Goal: Task Accomplishment & Management: Use online tool/utility

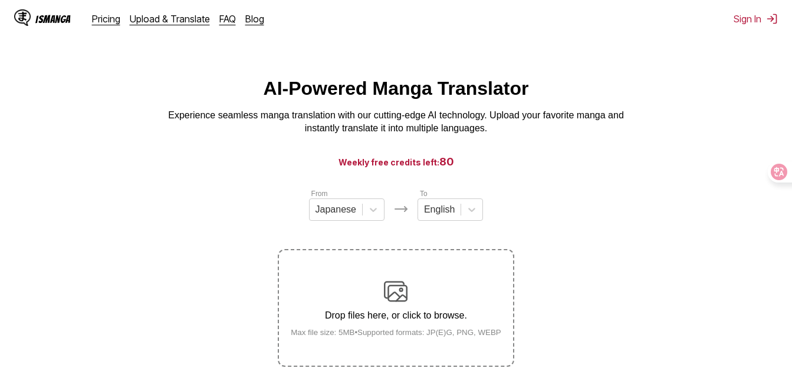
click at [434, 286] on div "Drop files here, or click to browse. Max file size: 5MB • Supported formats: JP…" at bounding box center [395, 308] width 229 height 57
click at [0, 0] on input "Drop files here, or click to browse. Max file size: 5MB • Supported formats: JP…" at bounding box center [0, 0] width 0 height 0
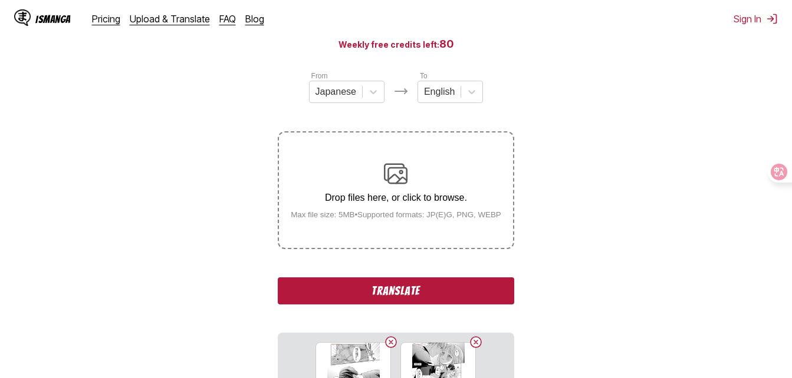
click at [466, 296] on button "Translate" at bounding box center [396, 291] width 236 height 27
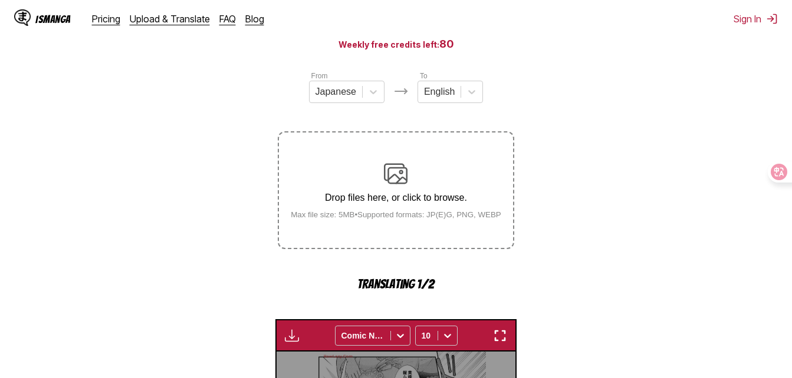
scroll to position [378, 0]
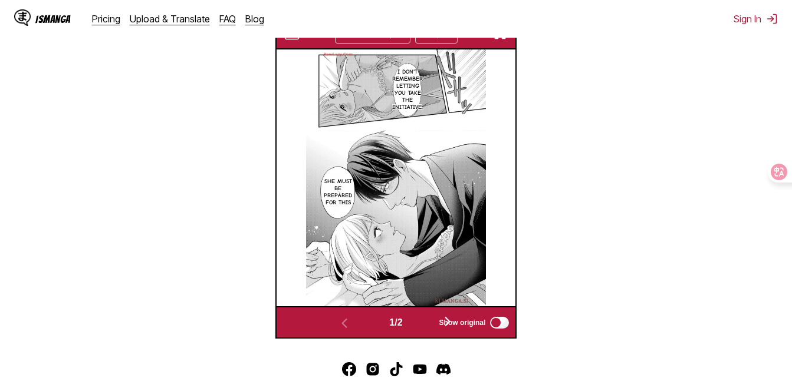
click at [503, 39] on img "button" at bounding box center [500, 34] width 14 height 14
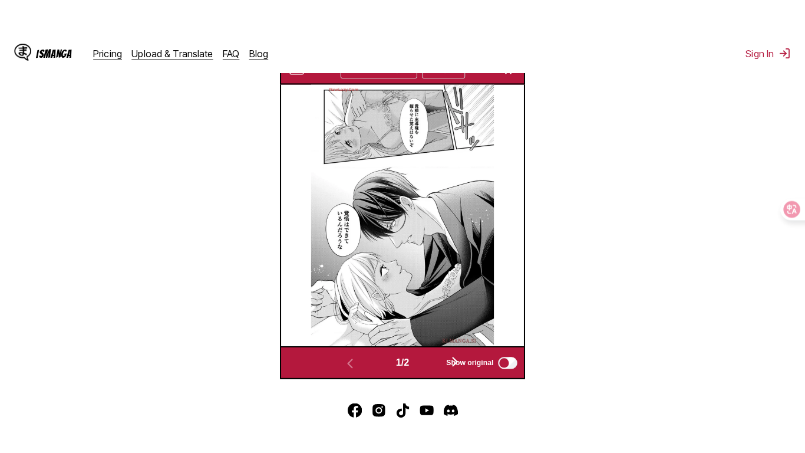
scroll to position [142, 0]
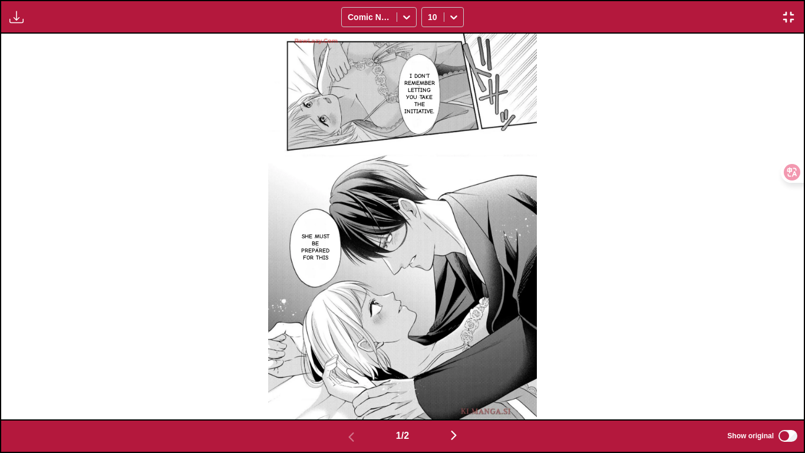
click at [459, 378] on img "button" at bounding box center [454, 435] width 14 height 14
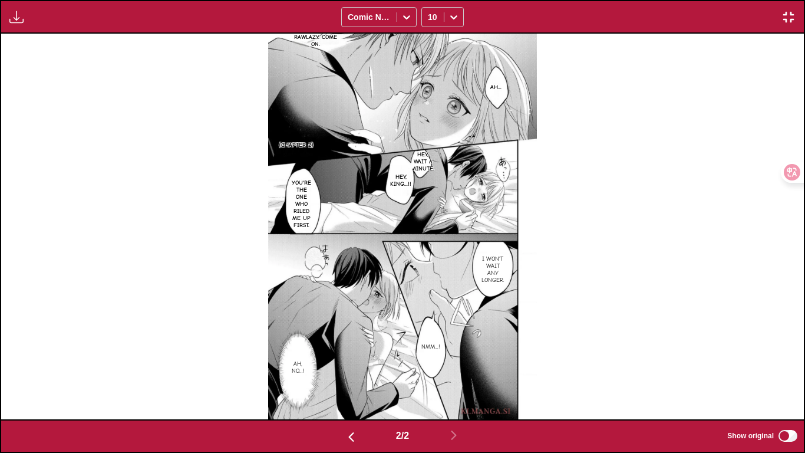
click at [563, 20] on button "button" at bounding box center [788, 16] width 21 height 15
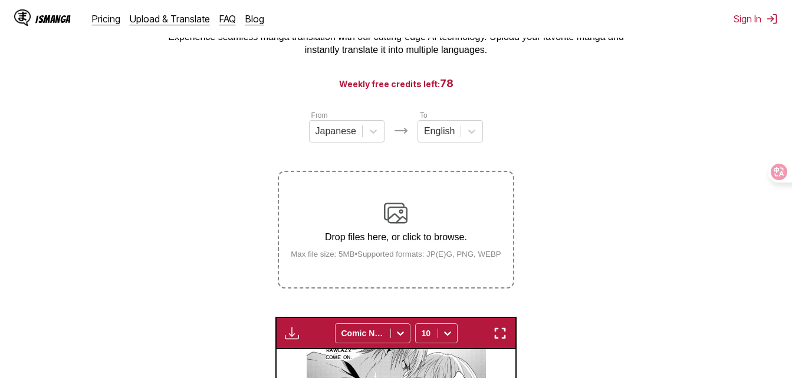
scroll to position [72, 0]
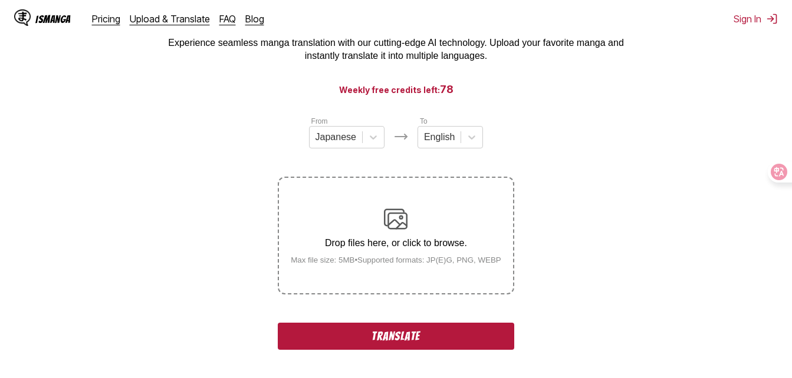
click at [407, 357] on div "From Japanese To English Drop files here, or click to browse. Max file size: 5M…" at bounding box center [396, 294] width 236 height 357
drag, startPoint x: 407, startPoint y: 357, endPoint x: 411, endPoint y: 337, distance: 19.9
click at [411, 337] on button "Translate" at bounding box center [396, 336] width 236 height 27
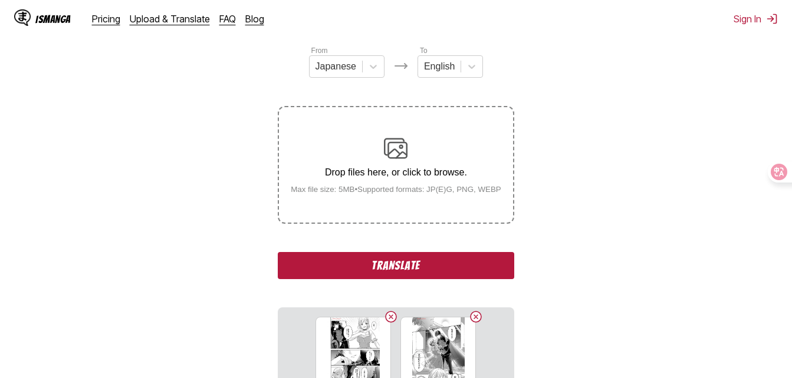
scroll to position [144, 0]
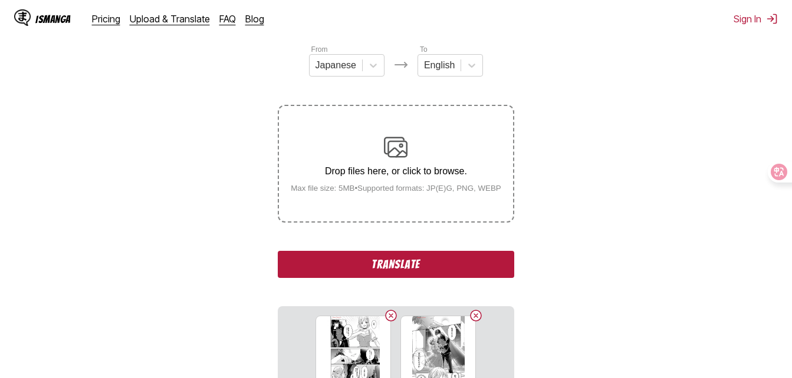
click at [454, 262] on button "Translate" at bounding box center [396, 264] width 236 height 27
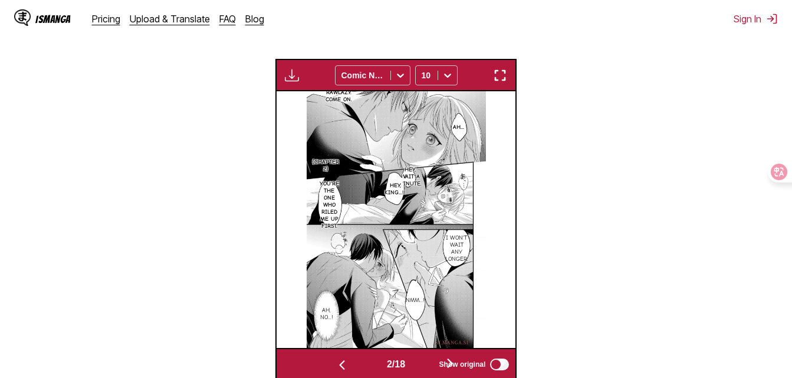
scroll to position [321, 0]
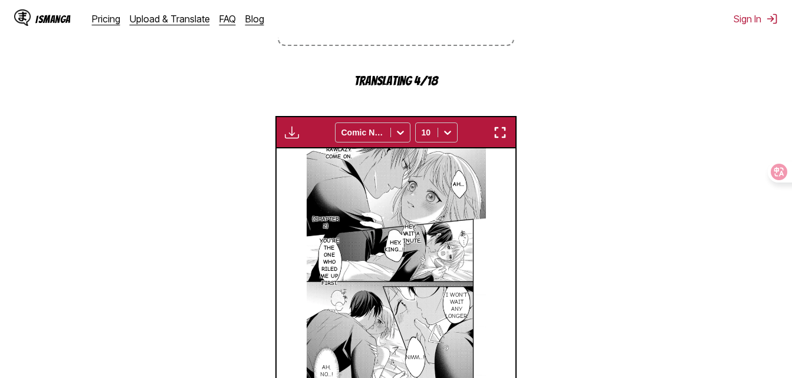
click at [504, 144] on div "Available for premium users only Comic Neue 10" at bounding box center [396, 132] width 242 height 32
click at [507, 128] on img "button" at bounding box center [500, 133] width 14 height 14
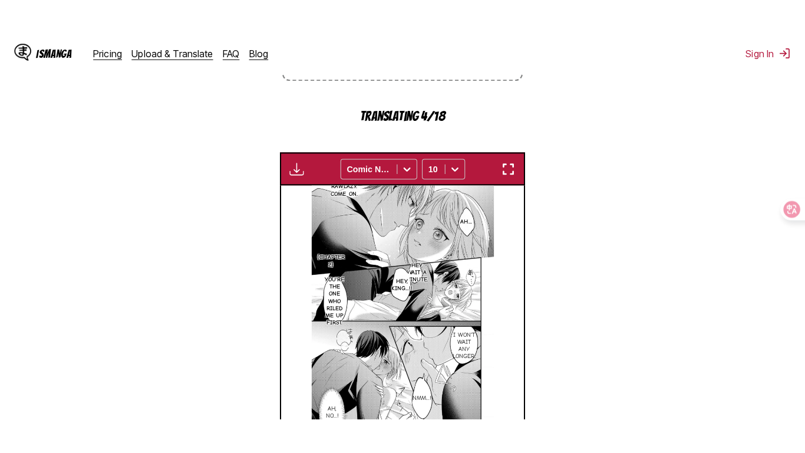
scroll to position [142, 0]
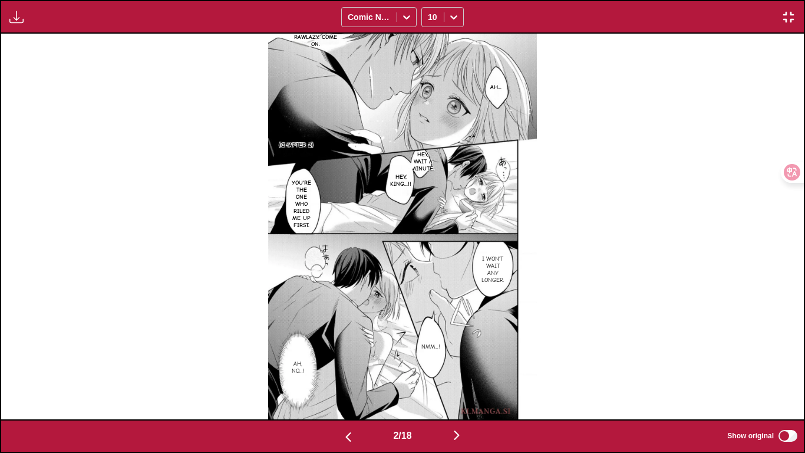
click at [463, 378] on img "button" at bounding box center [457, 435] width 14 height 14
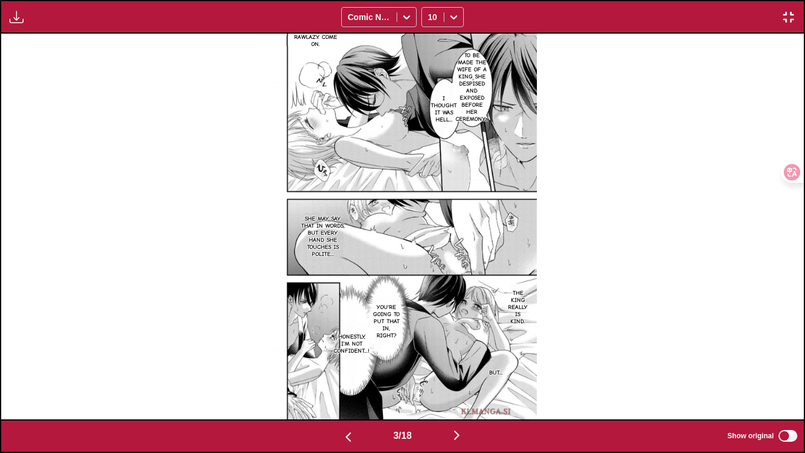
click at [464, 378] on img "button" at bounding box center [457, 435] width 14 height 14
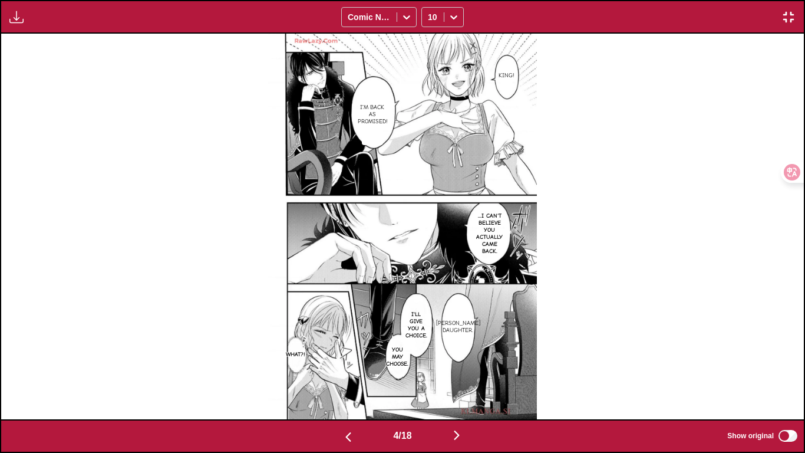
click at [464, 378] on img "button" at bounding box center [457, 435] width 14 height 14
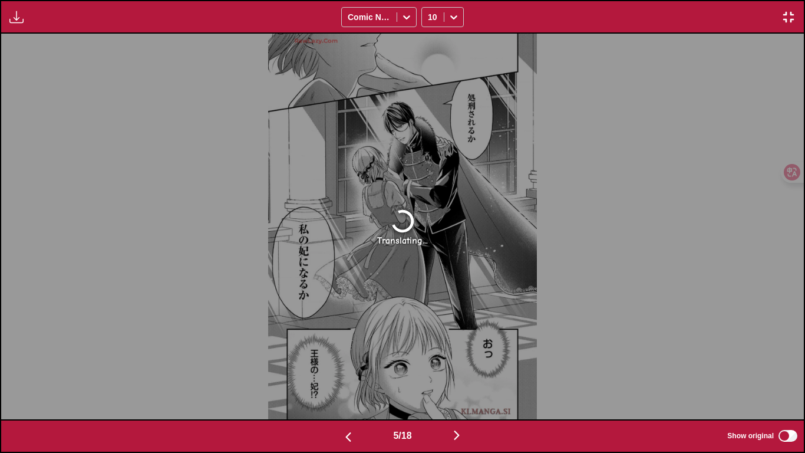
click at [563, 22] on img "button" at bounding box center [788, 17] width 14 height 14
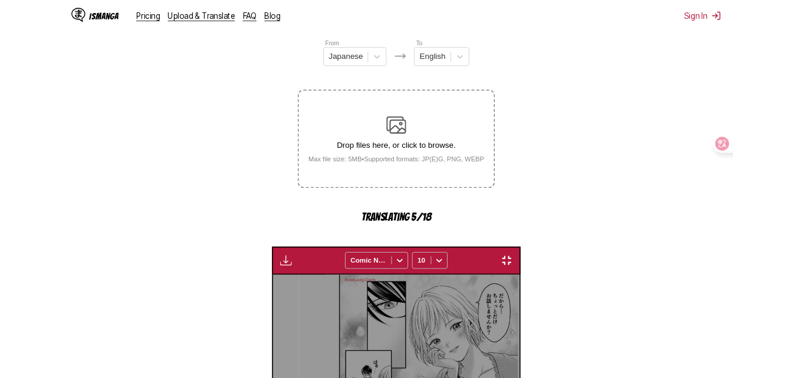
scroll to position [0, 956]
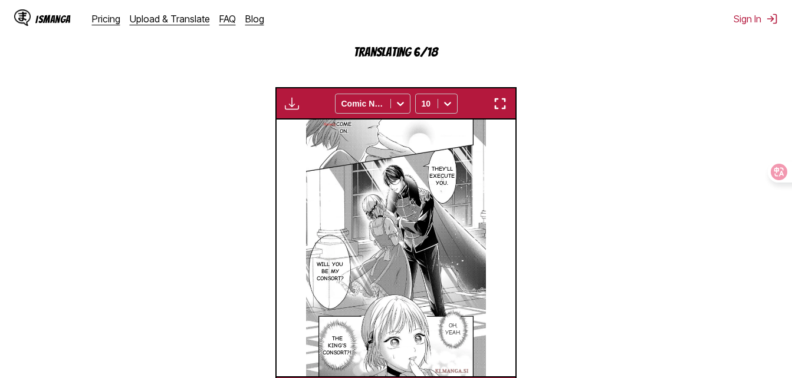
click at [506, 101] on img "button" at bounding box center [500, 104] width 14 height 14
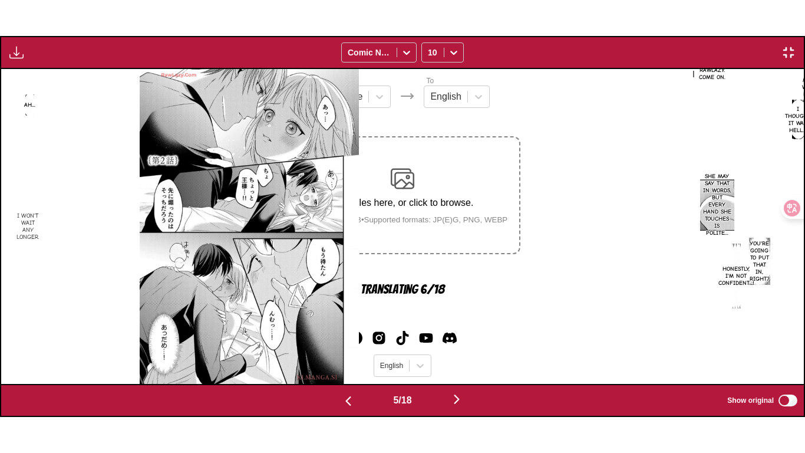
scroll to position [0, 3211]
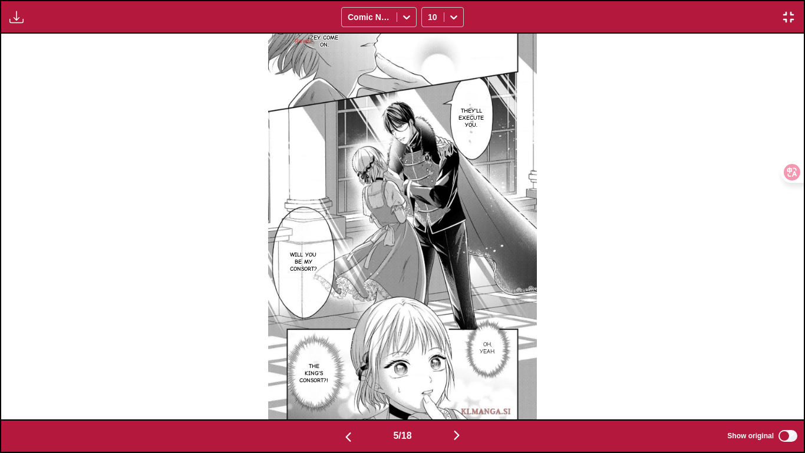
click at [347, 378] on img "button" at bounding box center [348, 437] width 14 height 14
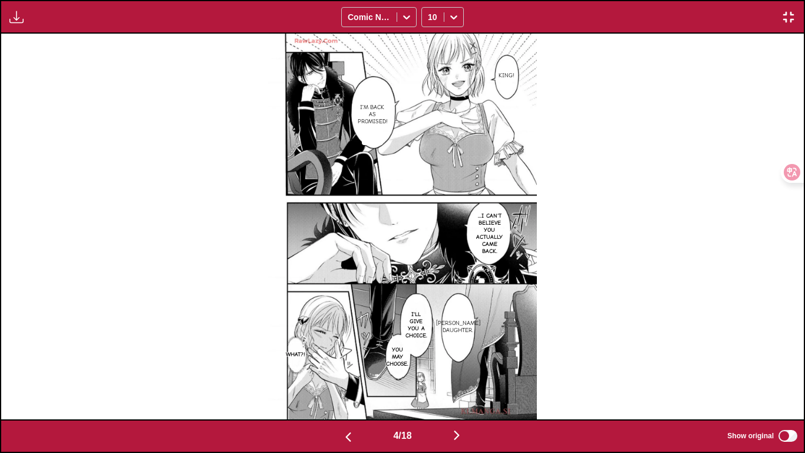
click at [456, 378] on img "button" at bounding box center [457, 435] width 14 height 14
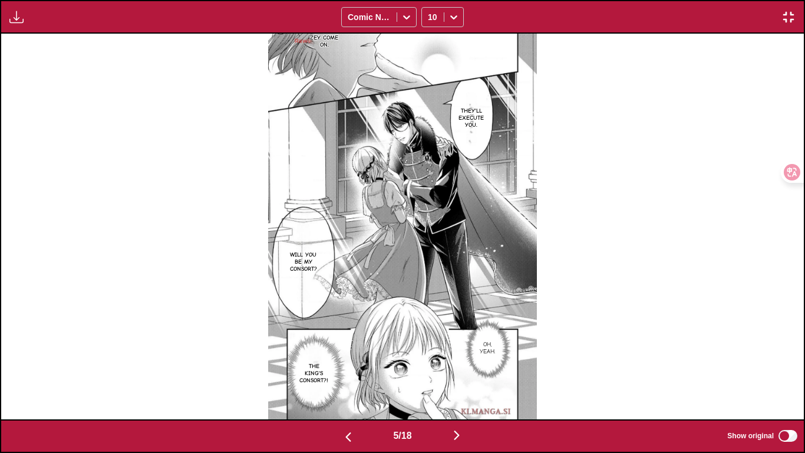
click at [456, 378] on img "button" at bounding box center [457, 435] width 14 height 14
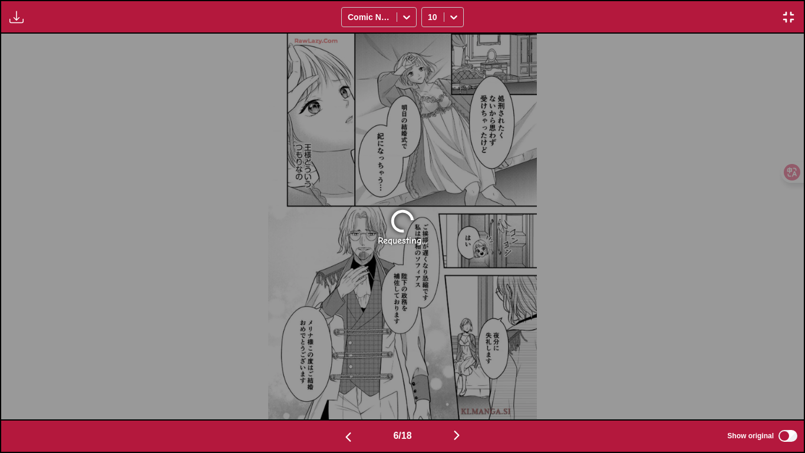
click at [563, 19] on img "button" at bounding box center [788, 17] width 14 height 14
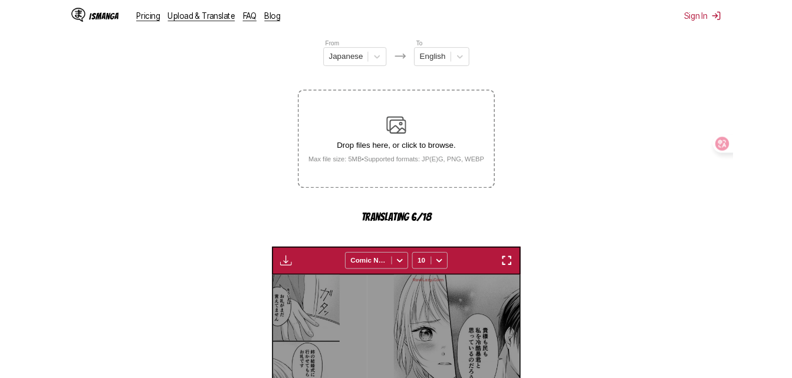
scroll to position [0, 1195]
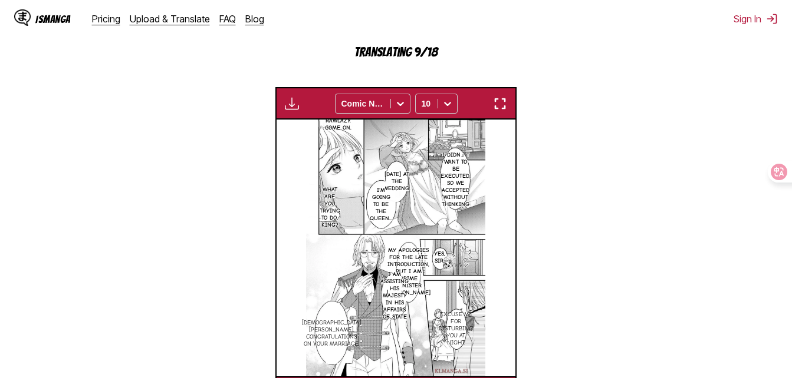
drag, startPoint x: 530, startPoint y: 97, endPoint x: 512, endPoint y: 94, distance: 18.5
click at [528, 97] on section "From Japanese To English Drop files here, or click to browse. Max file size: 5M…" at bounding box center [395, 123] width 773 height 571
click at [513, 95] on div "Available for premium users only Comic Neue 10" at bounding box center [396, 103] width 242 height 32
click at [491, 90] on div "Available for premium users only Comic Neue 10" at bounding box center [396, 103] width 242 height 32
click at [501, 97] on div "Available for premium users only Comic Neue 10" at bounding box center [396, 103] width 242 height 32
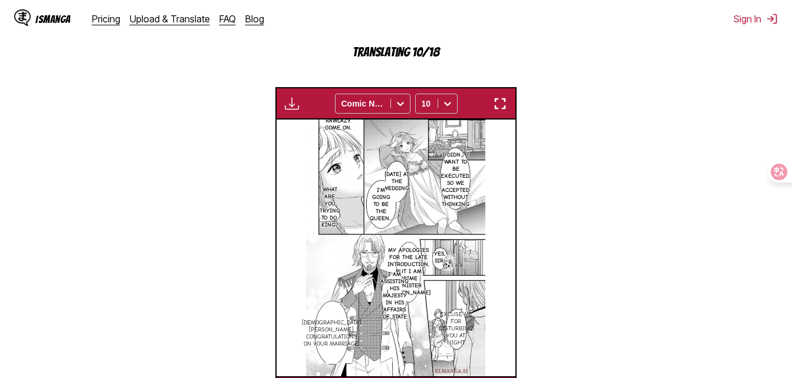
click at [518, 95] on section "From Japanese To English Drop files here, or click to browse. Max file size: 5M…" at bounding box center [395, 123] width 773 height 571
click at [499, 98] on img "button" at bounding box center [500, 104] width 14 height 14
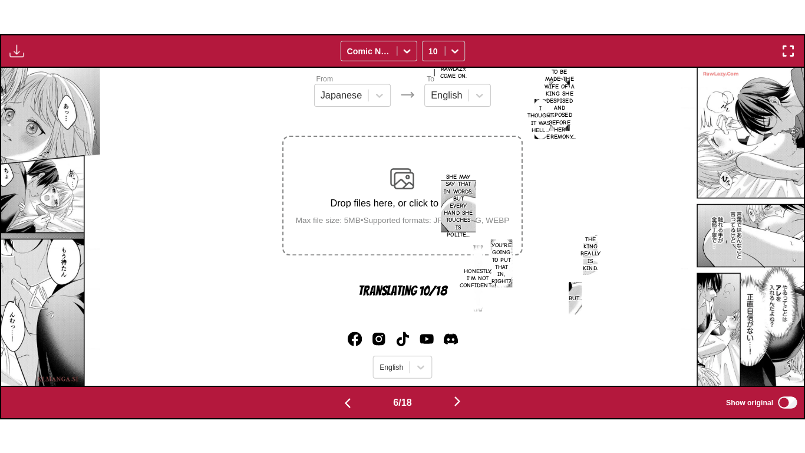
scroll to position [0, 4013]
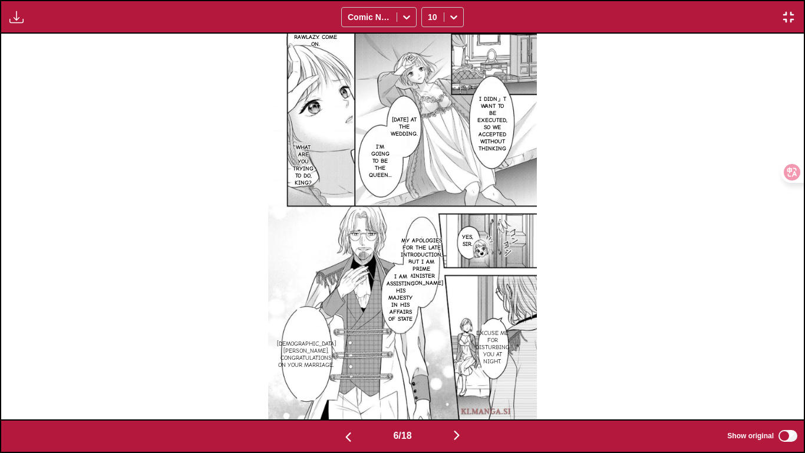
click at [459, 378] on img "button" at bounding box center [457, 435] width 14 height 14
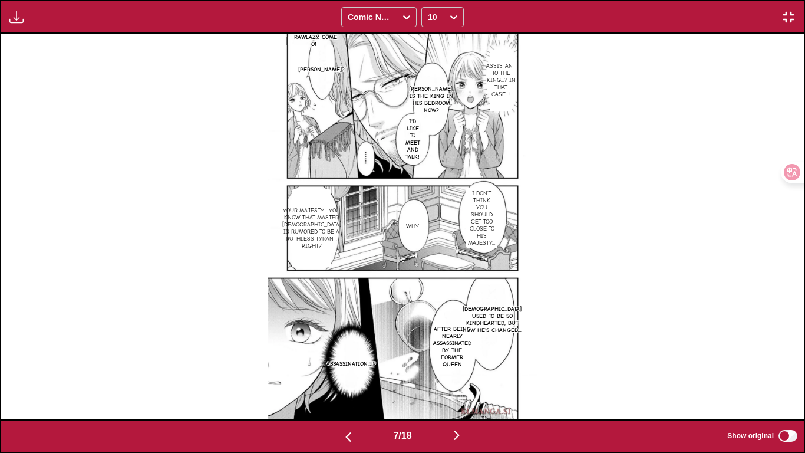
click at [459, 378] on img "button" at bounding box center [457, 435] width 14 height 14
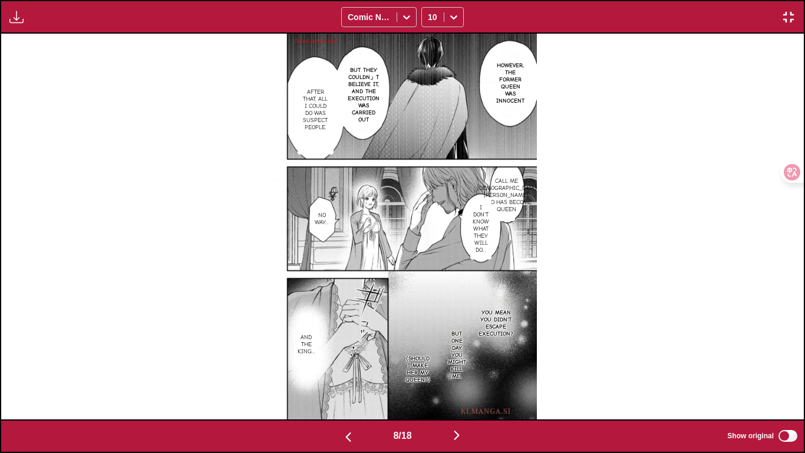
drag, startPoint x: 373, startPoint y: 430, endPoint x: 358, endPoint y: 438, distance: 16.6
click at [371, 378] on button "button" at bounding box center [348, 435] width 71 height 17
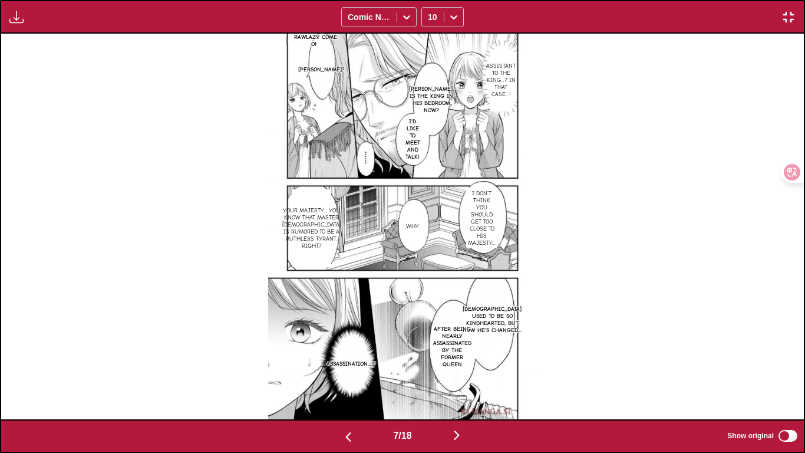
click at [480, 378] on button "button" at bounding box center [456, 435] width 71 height 17
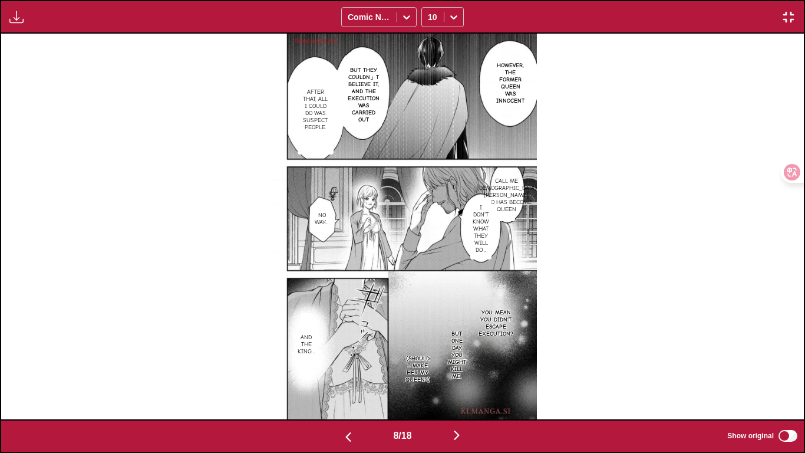
click at [480, 378] on button "button" at bounding box center [456, 435] width 71 height 17
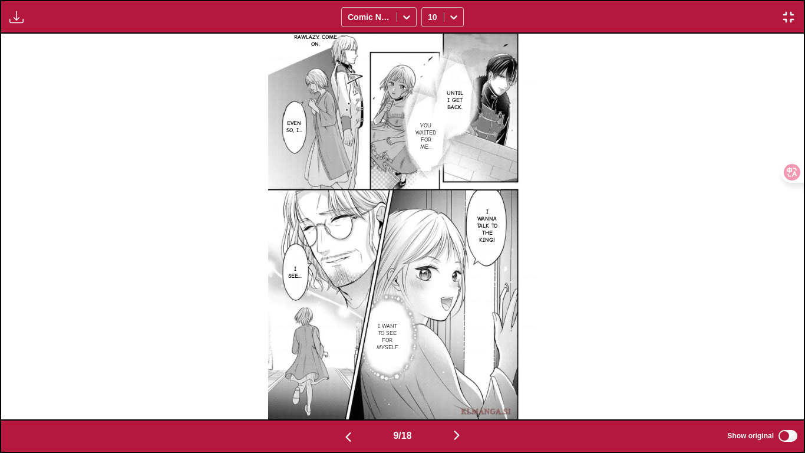
click at [480, 378] on button "button" at bounding box center [456, 435] width 71 height 17
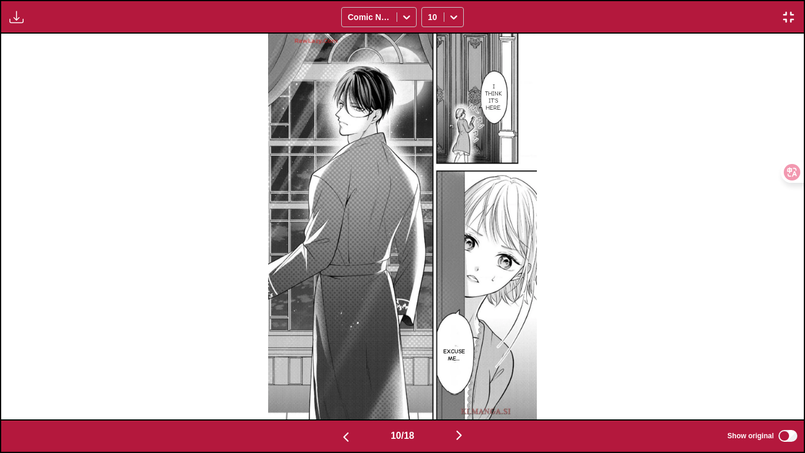
click at [480, 378] on button "button" at bounding box center [459, 435] width 71 height 17
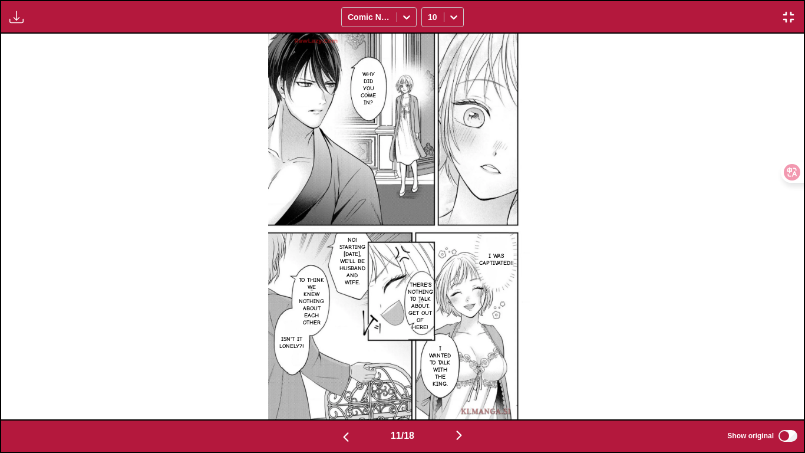
click at [480, 378] on button "button" at bounding box center [459, 435] width 71 height 17
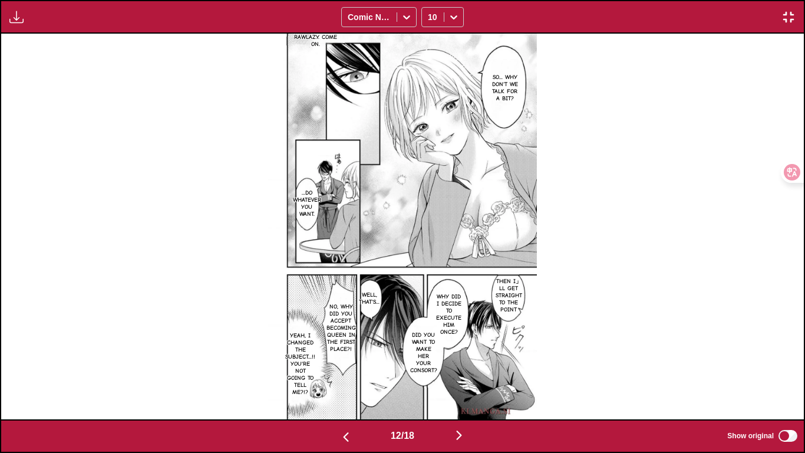
click at [480, 378] on button "button" at bounding box center [459, 435] width 71 height 17
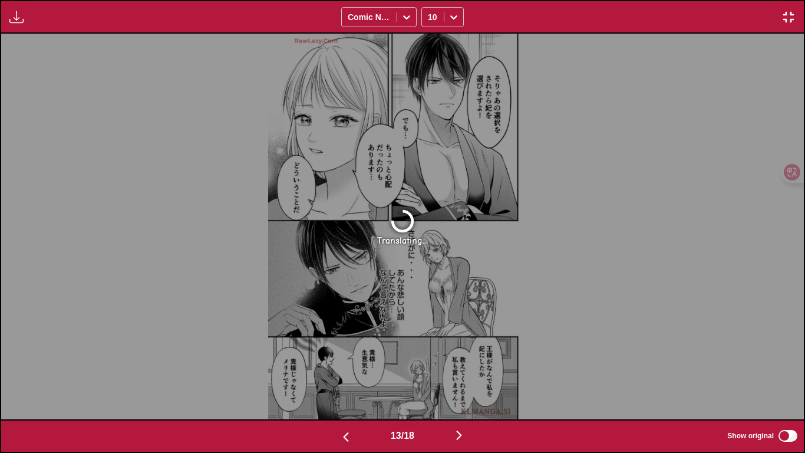
click at [563, 11] on img "button" at bounding box center [788, 17] width 14 height 14
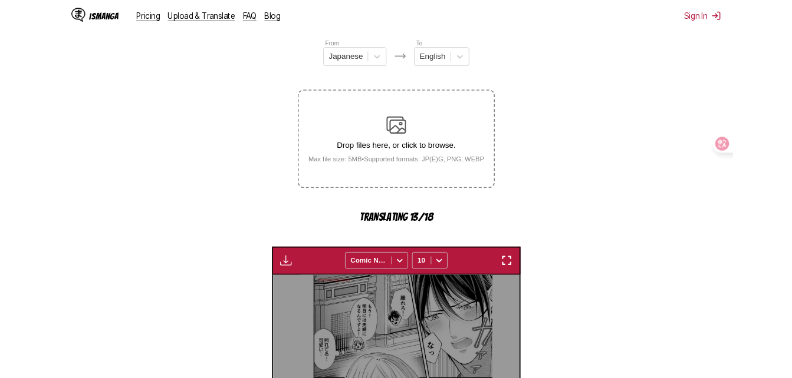
scroll to position [0, 2868]
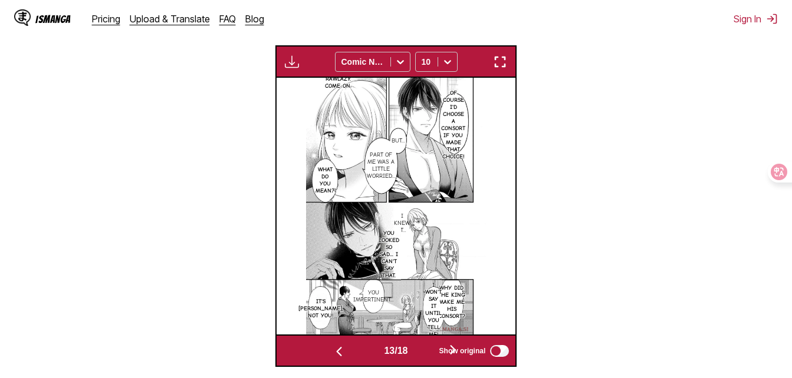
click at [515, 60] on div "Available for premium users only Comic Neue 10" at bounding box center [396, 61] width 242 height 32
click at [506, 52] on div "Available for premium users only Comic Neue 10" at bounding box center [396, 61] width 242 height 32
click at [517, 50] on section "From Japanese To English Drop files here, or click to browse. Max file size: 5M…" at bounding box center [395, 102] width 773 height 529
click at [506, 56] on div "Available for premium users only Comic Neue 10" at bounding box center [396, 61] width 242 height 32
click at [502, 58] on img "button" at bounding box center [500, 62] width 14 height 14
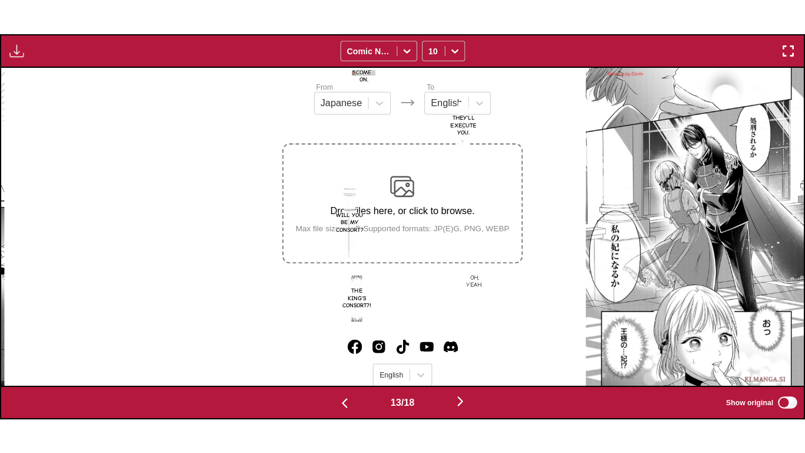
scroll to position [0, 9632]
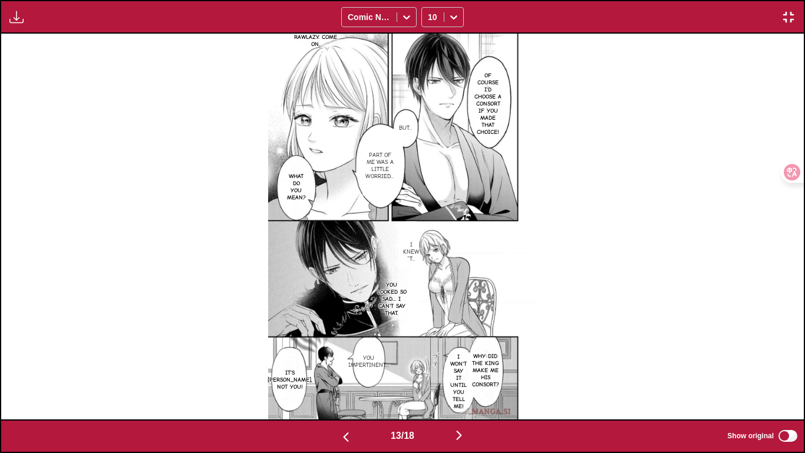
click at [339, 378] on img "button" at bounding box center [346, 437] width 14 height 14
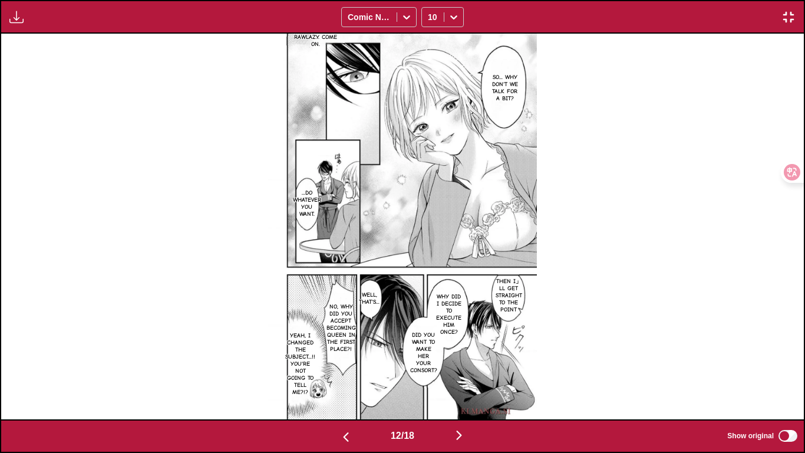
click at [469, 378] on div "12 / 18 Show original" at bounding box center [402, 436] width 805 height 34
click at [466, 378] on img "button" at bounding box center [459, 435] width 14 height 14
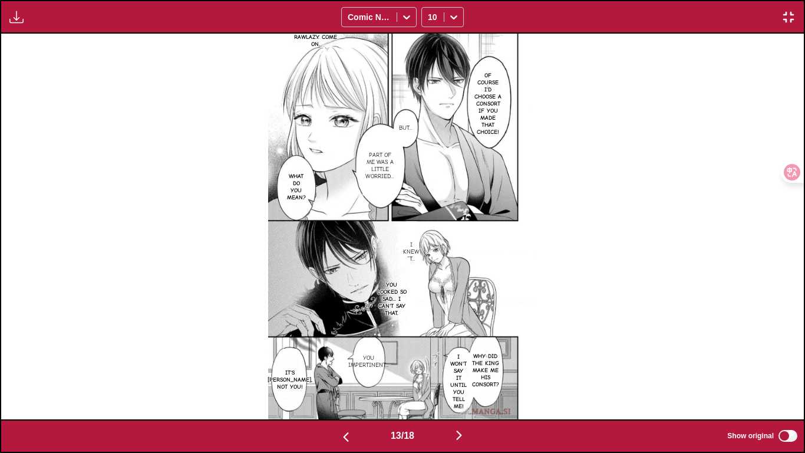
click at [466, 378] on img "button" at bounding box center [459, 435] width 14 height 14
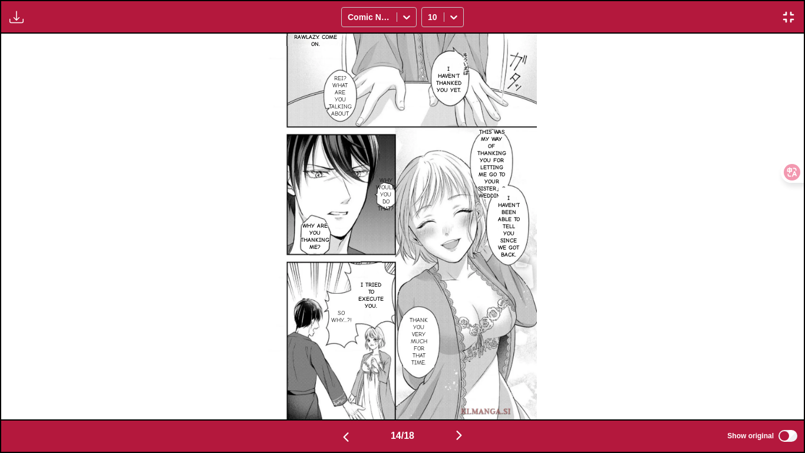
click at [466, 378] on img "button" at bounding box center [459, 435] width 14 height 14
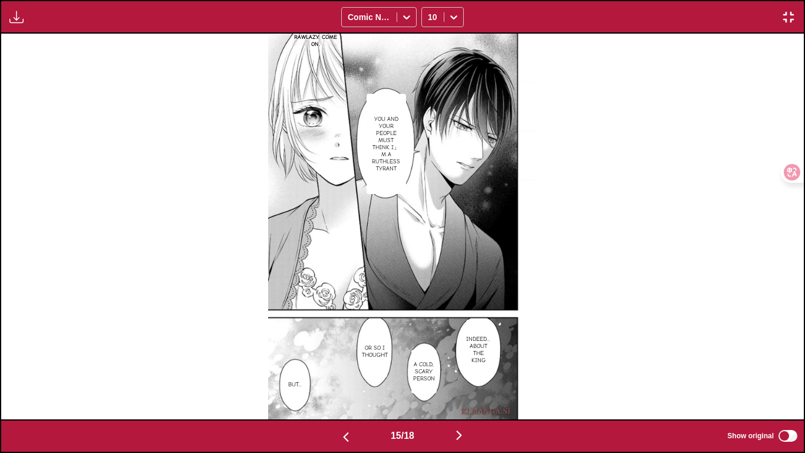
click at [466, 378] on img "button" at bounding box center [459, 435] width 14 height 14
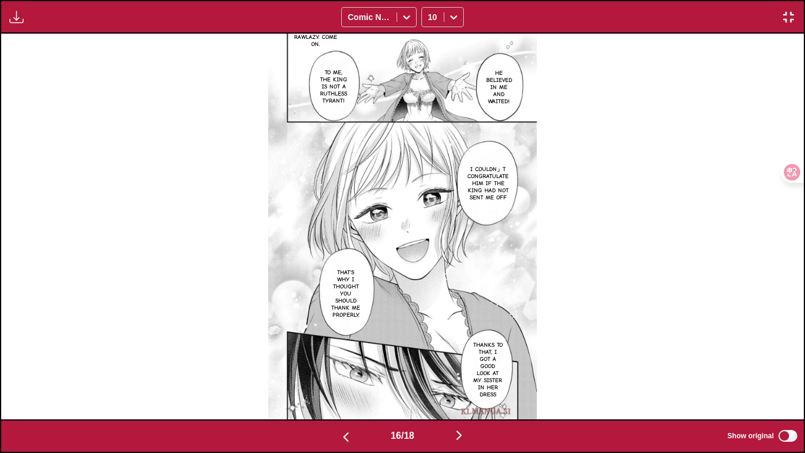
click at [466, 378] on img "button" at bounding box center [459, 435] width 14 height 14
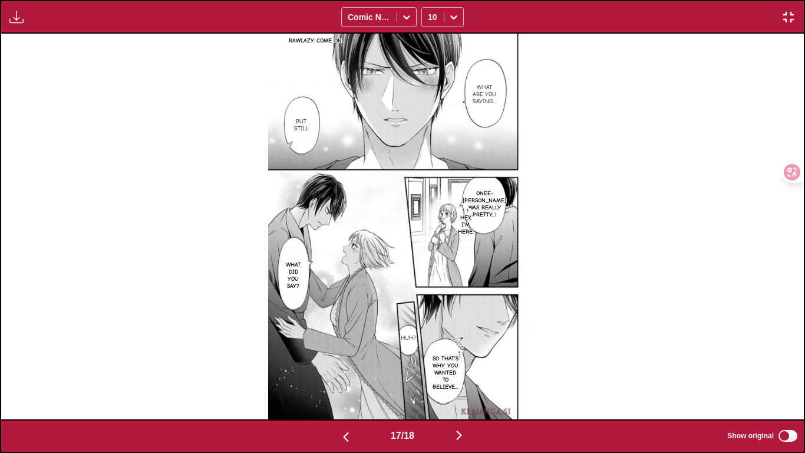
click at [466, 378] on img "button" at bounding box center [459, 435] width 14 height 14
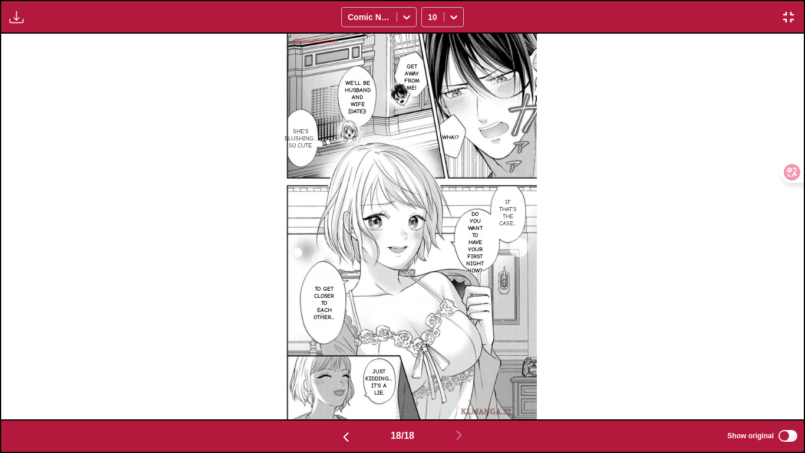
click at [563, 19] on img "button" at bounding box center [788, 17] width 14 height 14
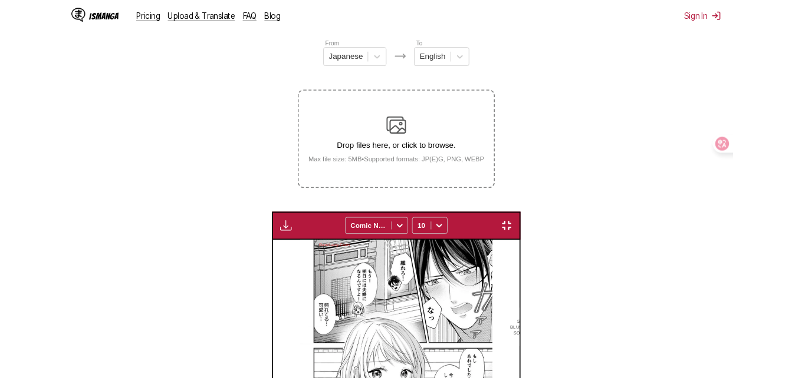
scroll to position [0, 4062]
